Goal: Find specific page/section

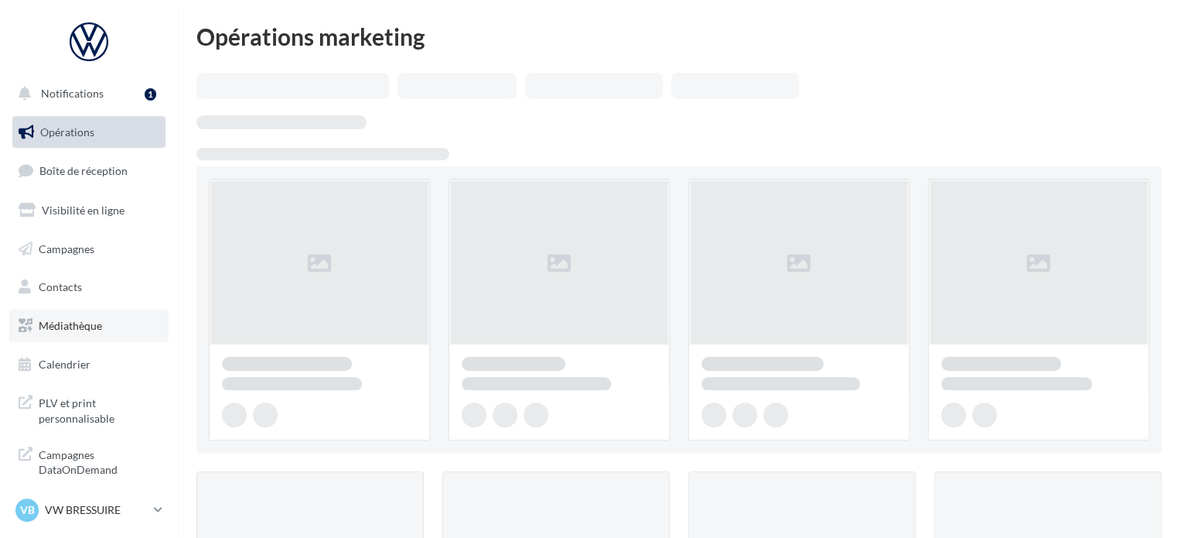
click at [68, 323] on span "Médiathèque" at bounding box center [70, 325] width 63 height 13
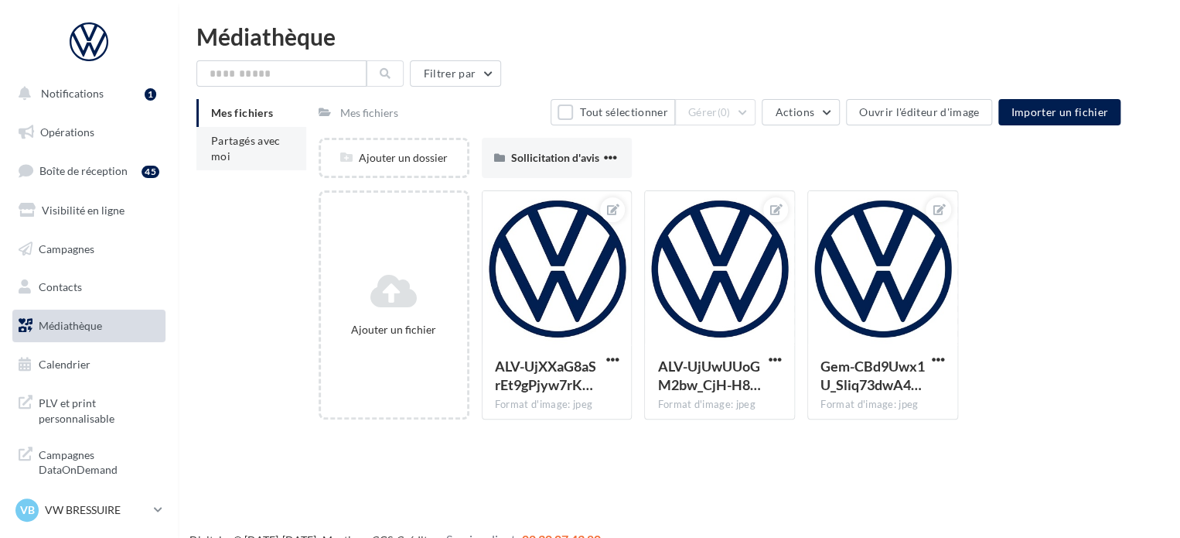
click at [235, 146] on span "Partagés avec moi" at bounding box center [246, 148] width 70 height 29
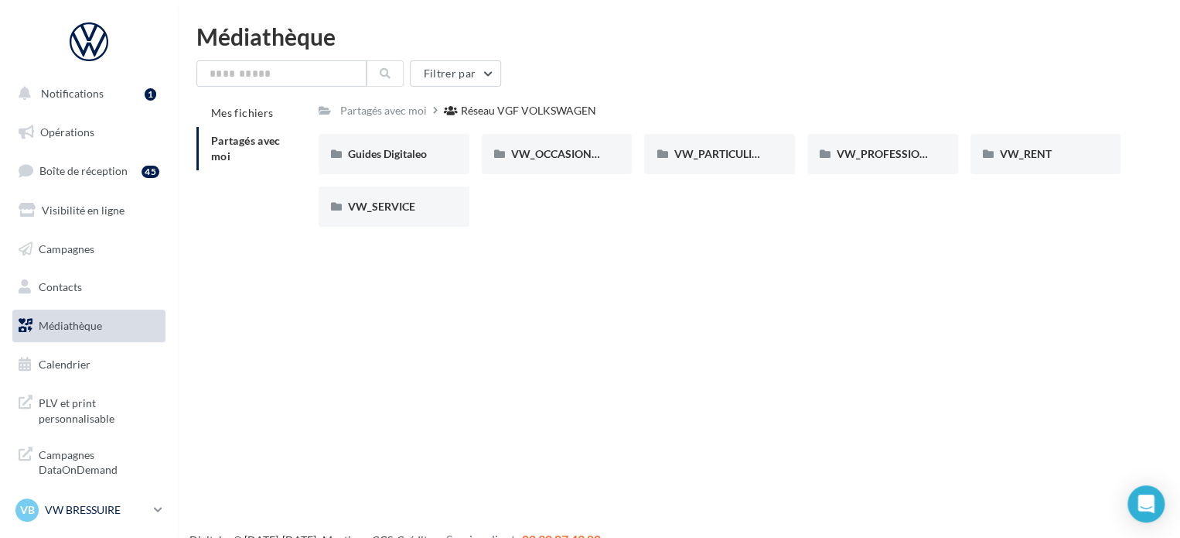
click at [128, 504] on p "VW BRESSUIRE" at bounding box center [96, 509] width 103 height 15
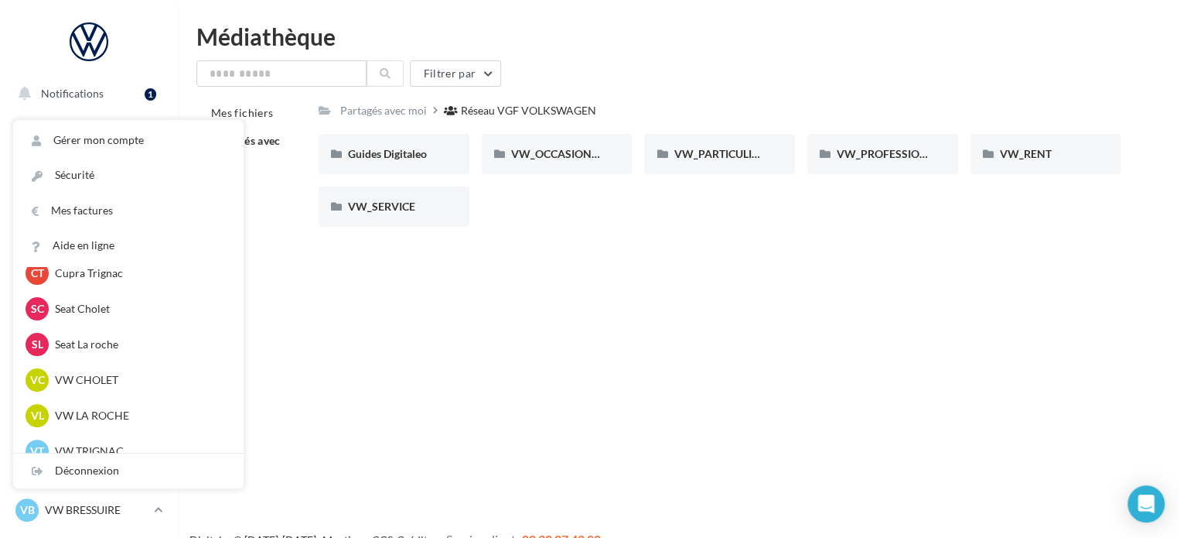
scroll to position [356, 0]
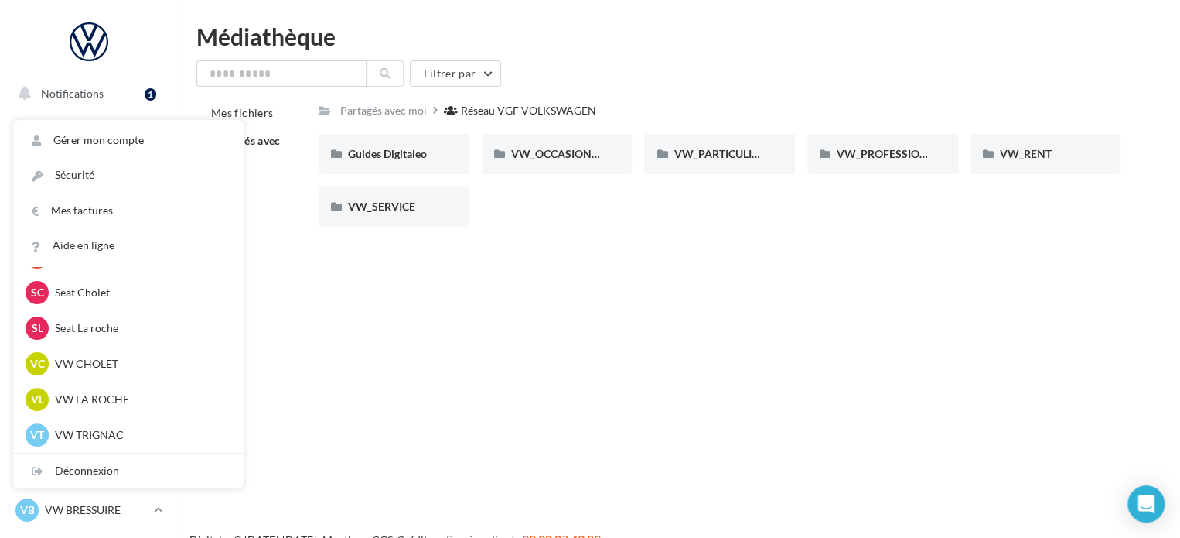
click at [121, 372] on div "VC VW CHOLET vw-loco-49300" at bounding box center [129, 363] width 206 height 23
